Goal: Find contact information: Find contact information

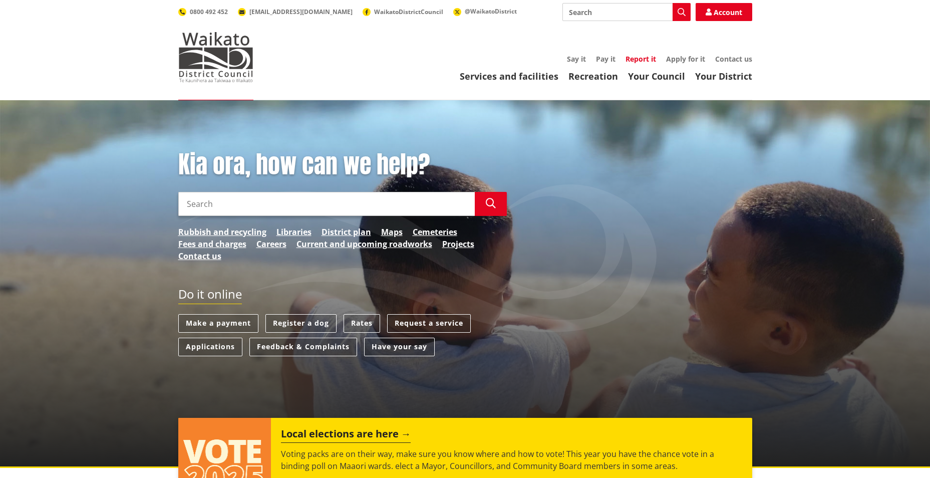
click at [650, 60] on link "Report it" at bounding box center [640, 59] width 31 height 10
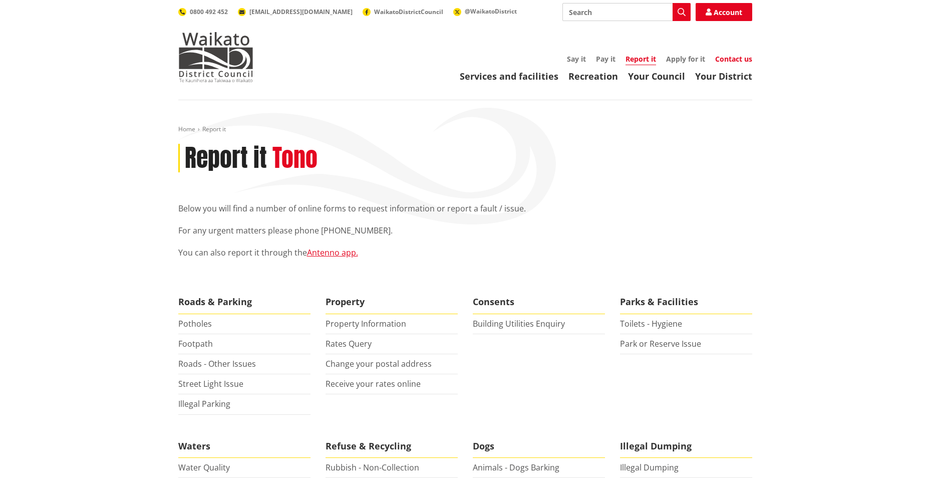
click at [724, 59] on link "Contact us" at bounding box center [733, 59] width 37 height 10
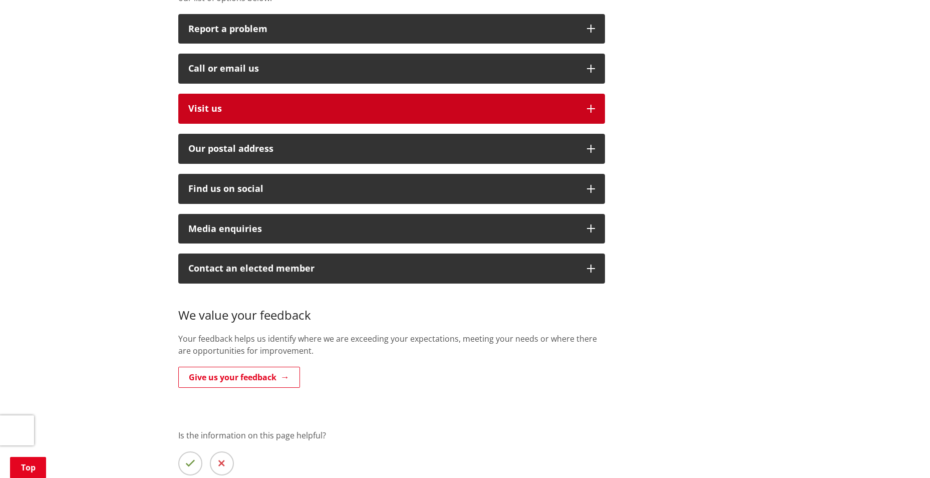
scroll to position [200, 0]
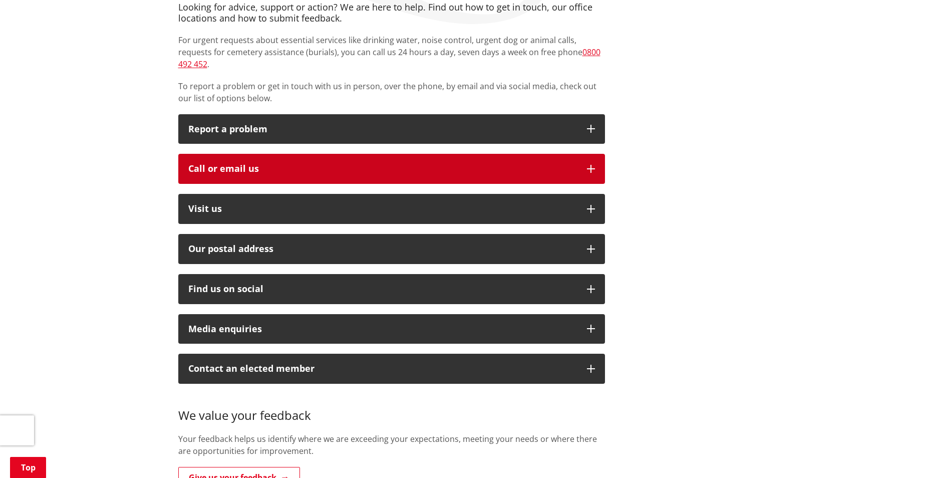
click at [589, 165] on icon "button" at bounding box center [591, 169] width 8 height 8
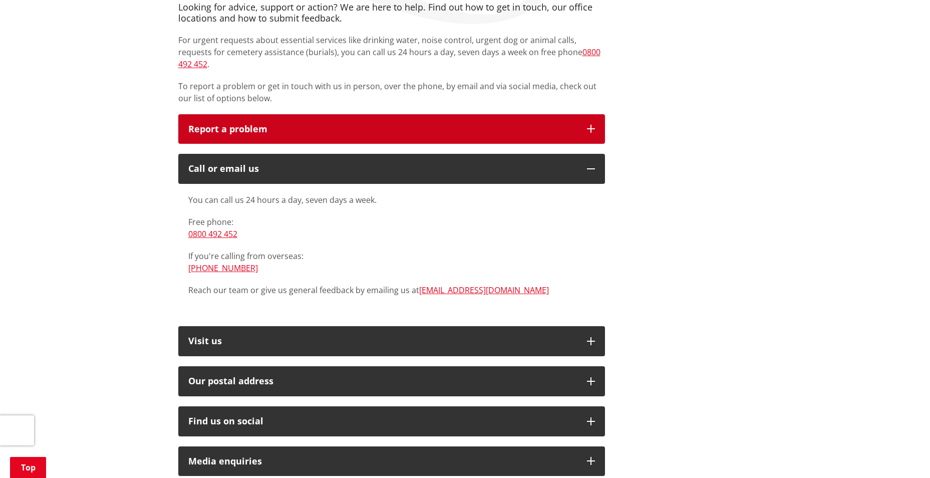
click at [597, 117] on button "Report a problem" at bounding box center [391, 129] width 426 height 30
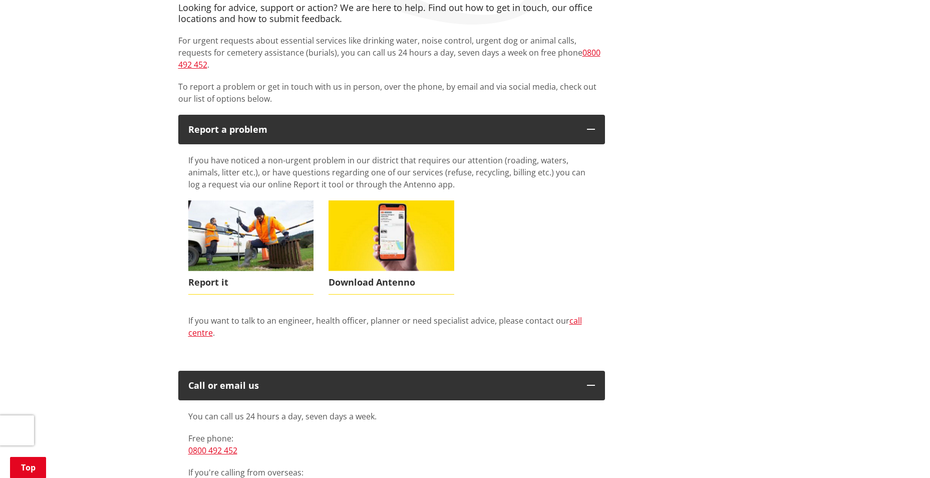
scroll to position [0, 0]
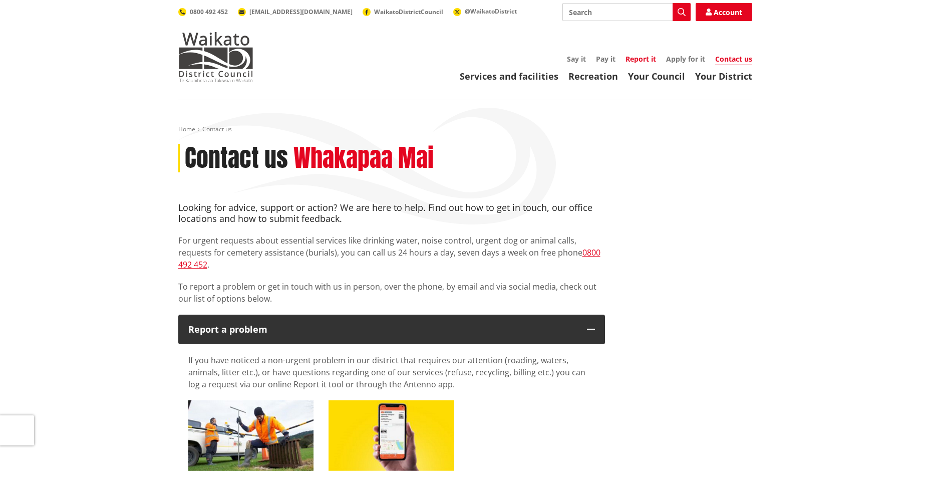
click at [630, 59] on link "Report it" at bounding box center [640, 59] width 31 height 10
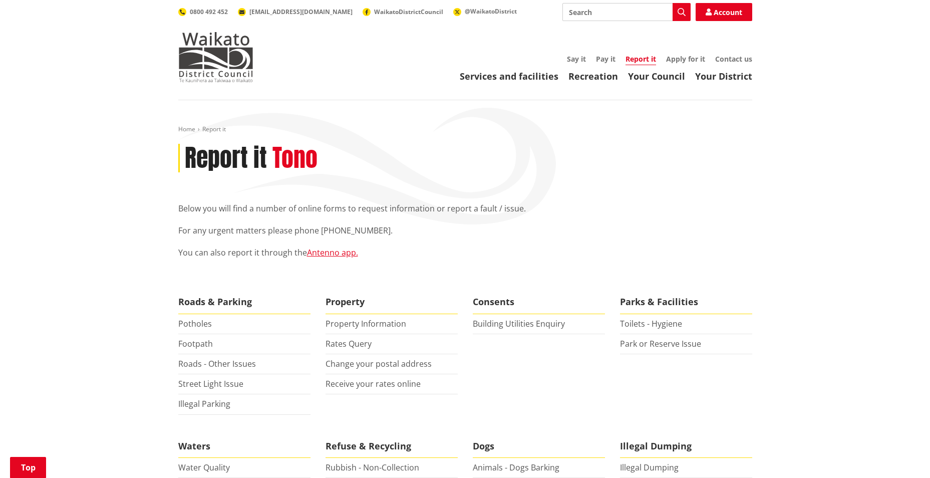
scroll to position [200, 0]
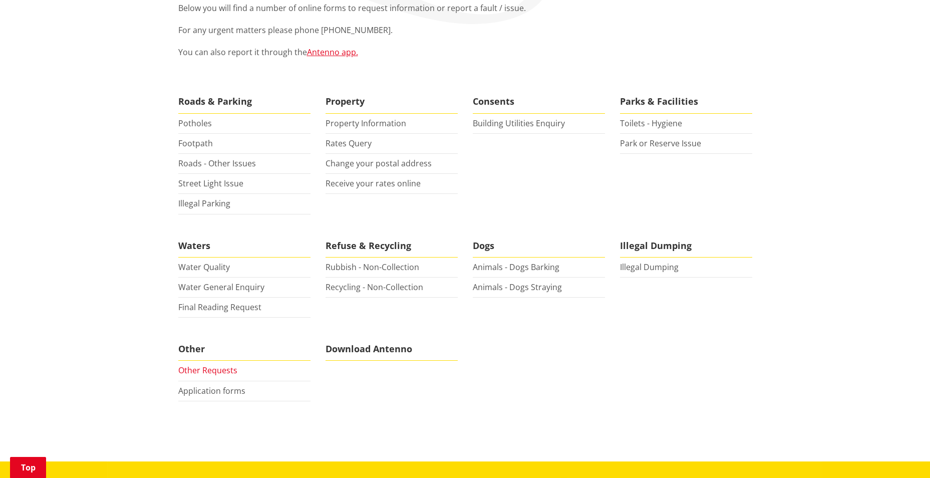
click at [206, 374] on link "Other Requests" at bounding box center [207, 369] width 59 height 11
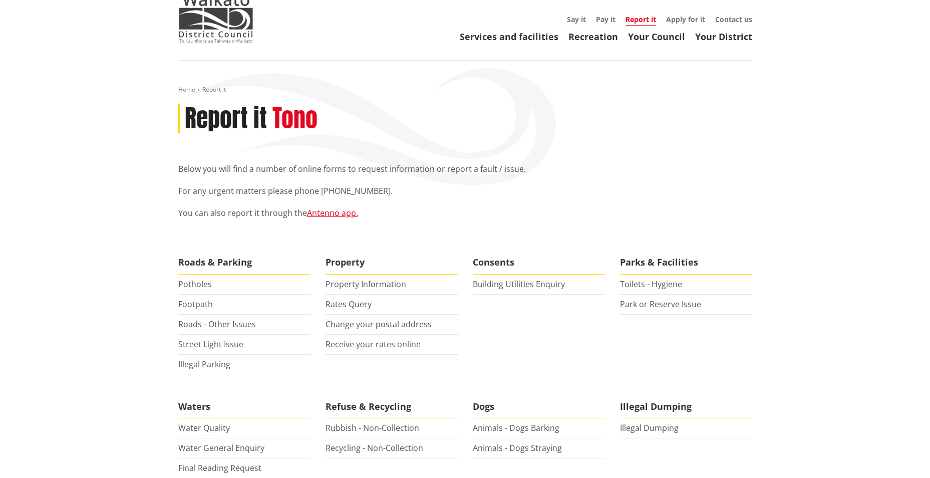
scroll to position [0, 0]
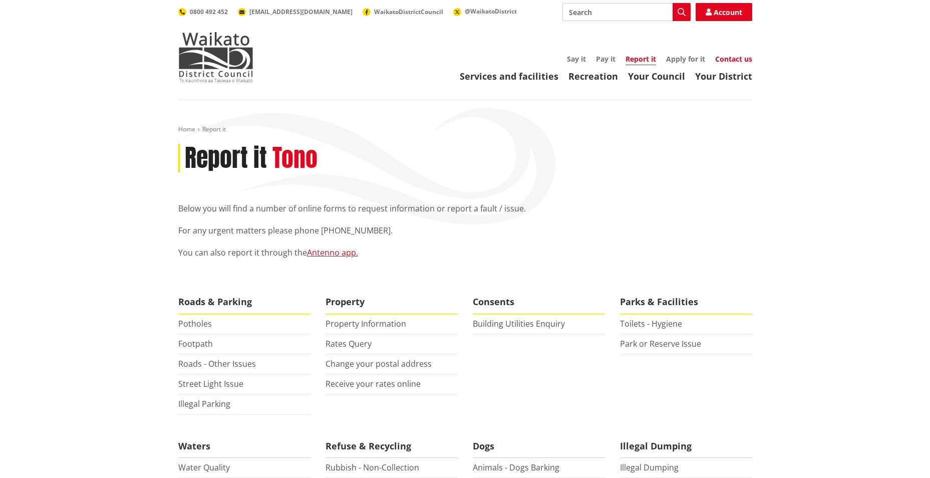
click at [726, 55] on link "Contact us" at bounding box center [733, 59] width 37 height 10
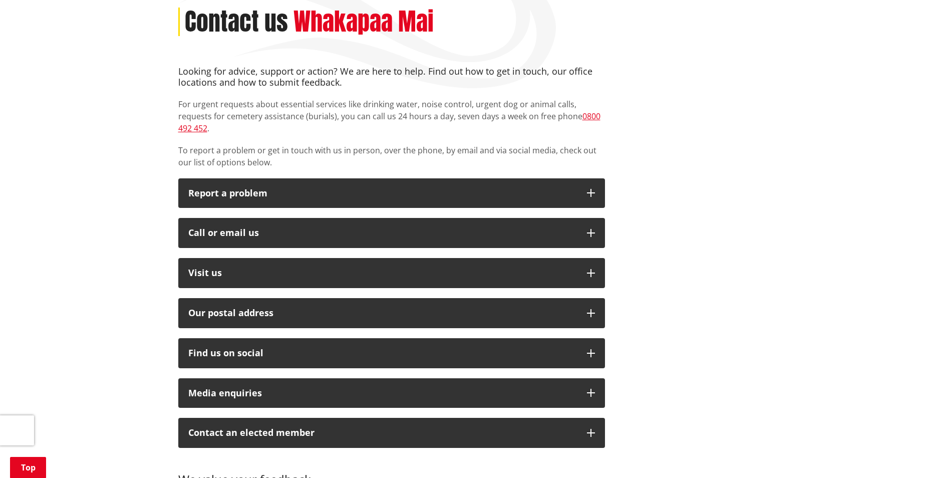
scroll to position [250, 0]
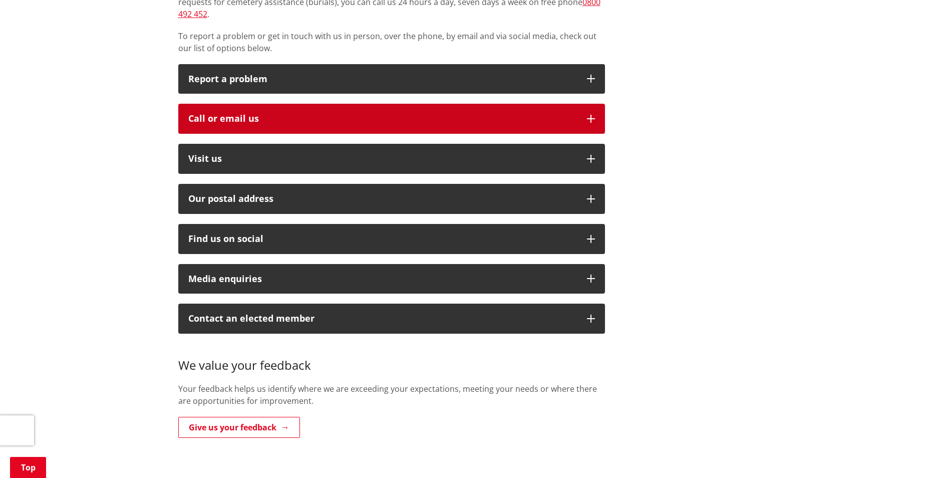
click at [590, 115] on icon "button" at bounding box center [591, 119] width 8 height 8
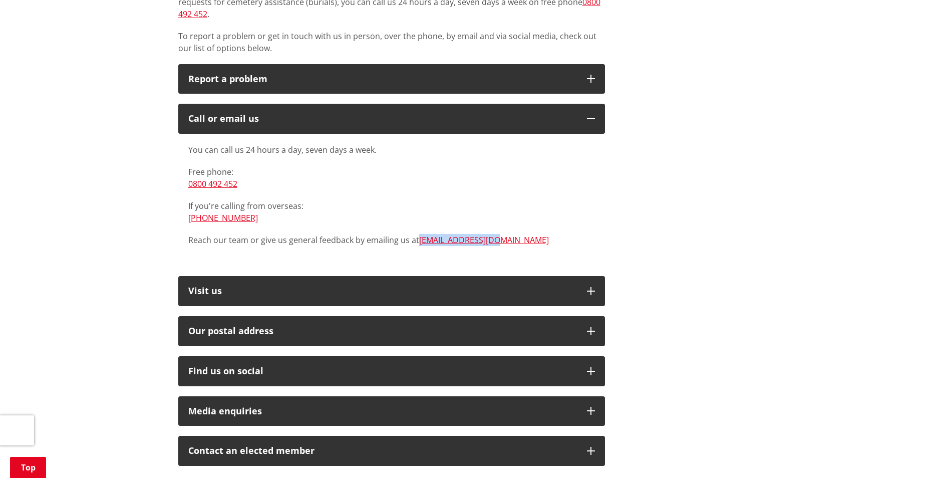
drag, startPoint x: 416, startPoint y: 228, endPoint x: 490, endPoint y: 223, distance: 74.2
click at [490, 234] on p "Reach our team or give us general feedback by emailing us at [EMAIL_ADDRESS][DO…" at bounding box center [391, 240] width 406 height 12
drag, startPoint x: 490, startPoint y: 223, endPoint x: 476, endPoint y: 227, distance: 14.6
copy p "[EMAIL_ADDRESS][DOMAIN_NAME]"
